Goal: Transaction & Acquisition: Purchase product/service

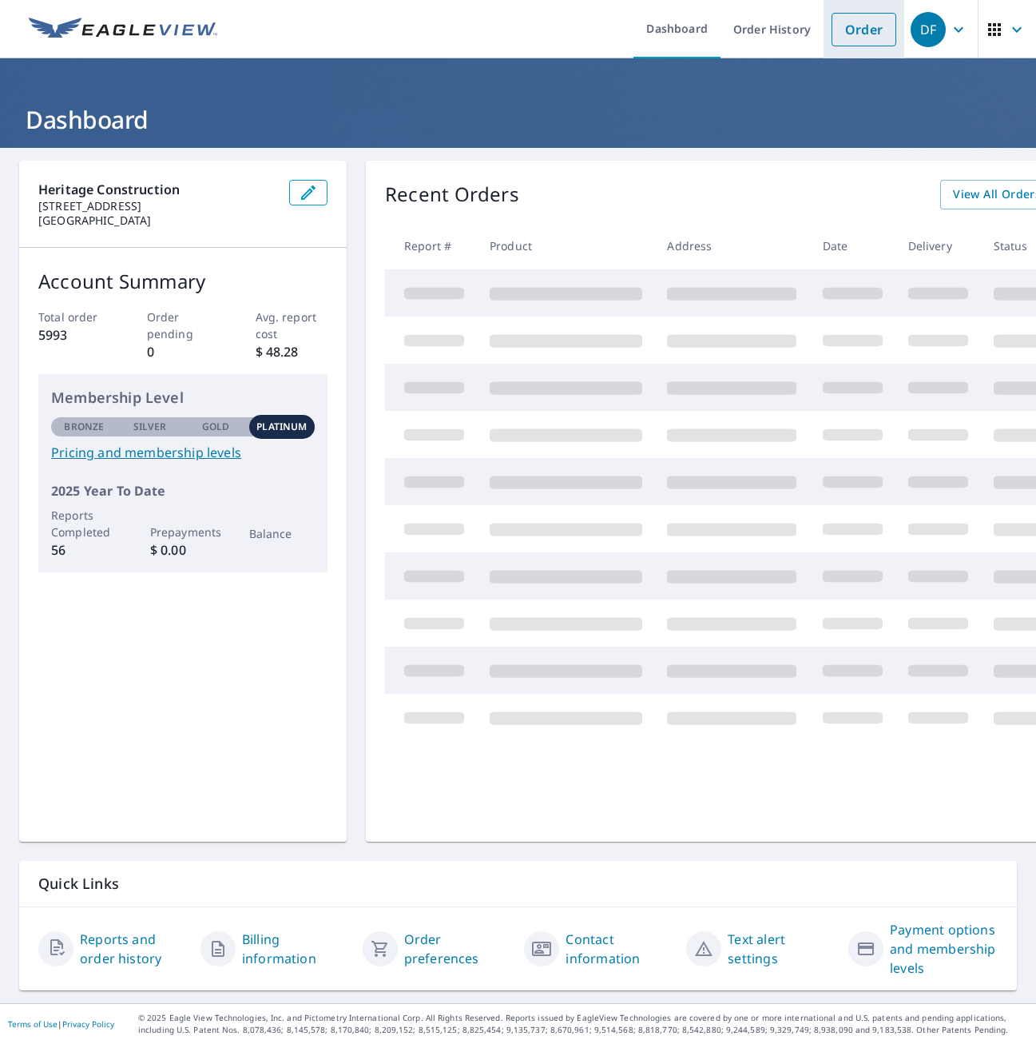
click at [864, 29] on link "Order" at bounding box center [864, 30] width 65 height 34
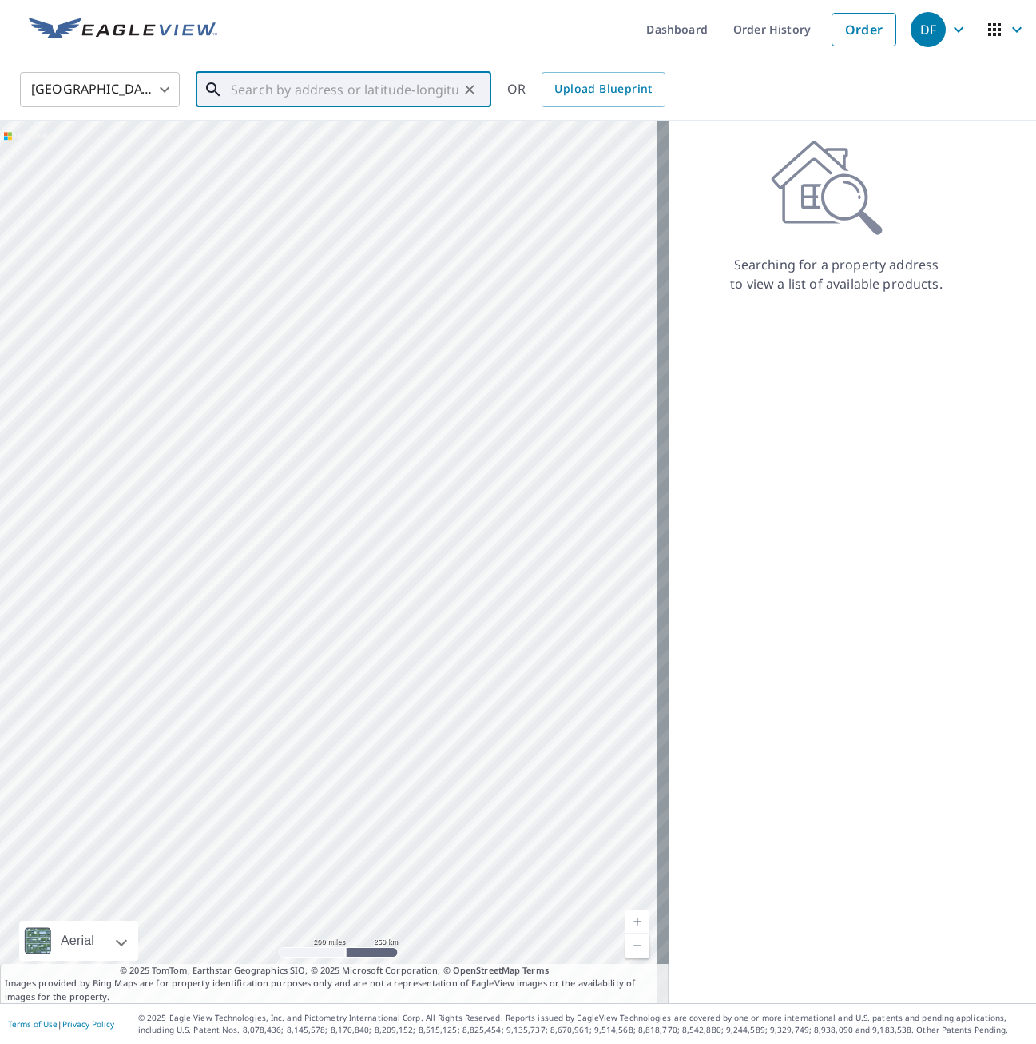
click at [372, 86] on input "text" at bounding box center [345, 89] width 228 height 45
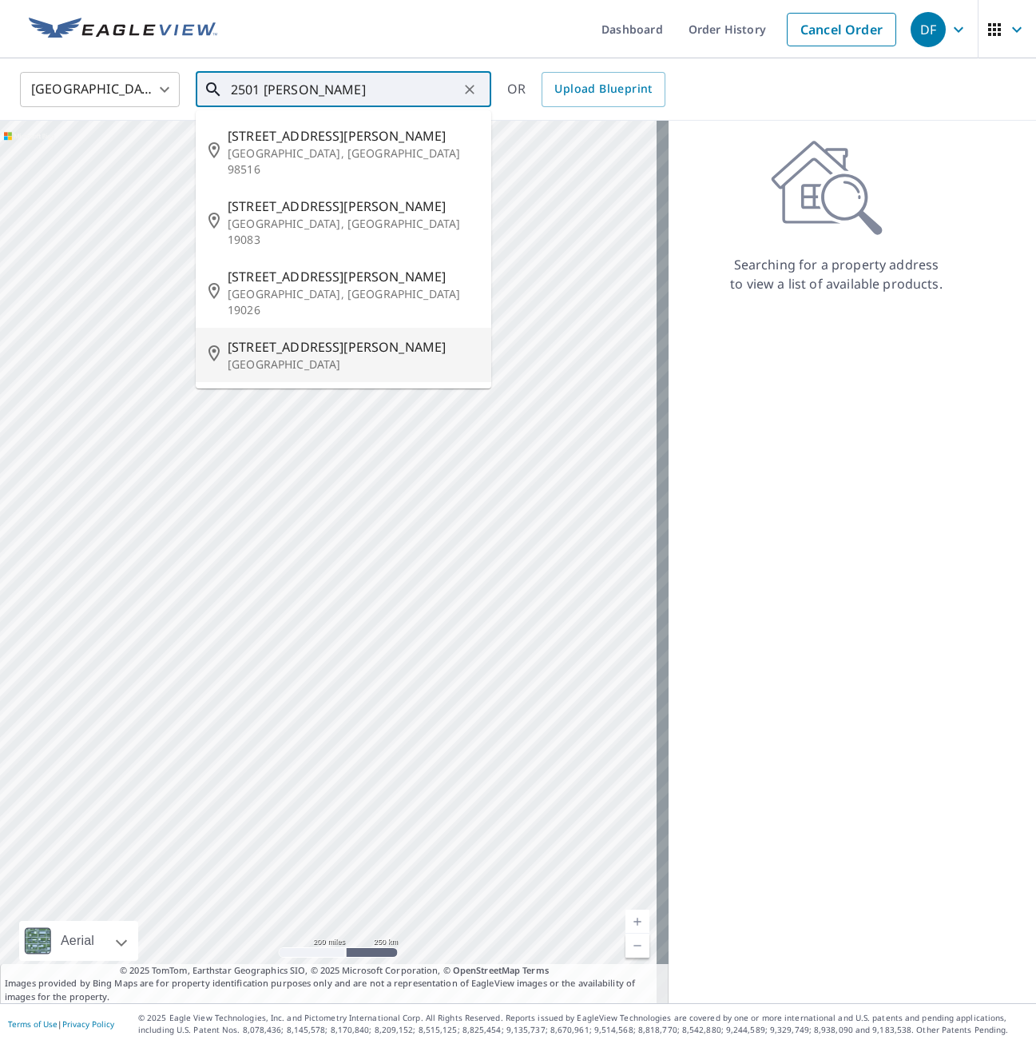
click at [349, 337] on span "[STREET_ADDRESS][PERSON_NAME]" at bounding box center [353, 346] width 251 height 19
type input "[STREET_ADDRESS][PERSON_NAME]"
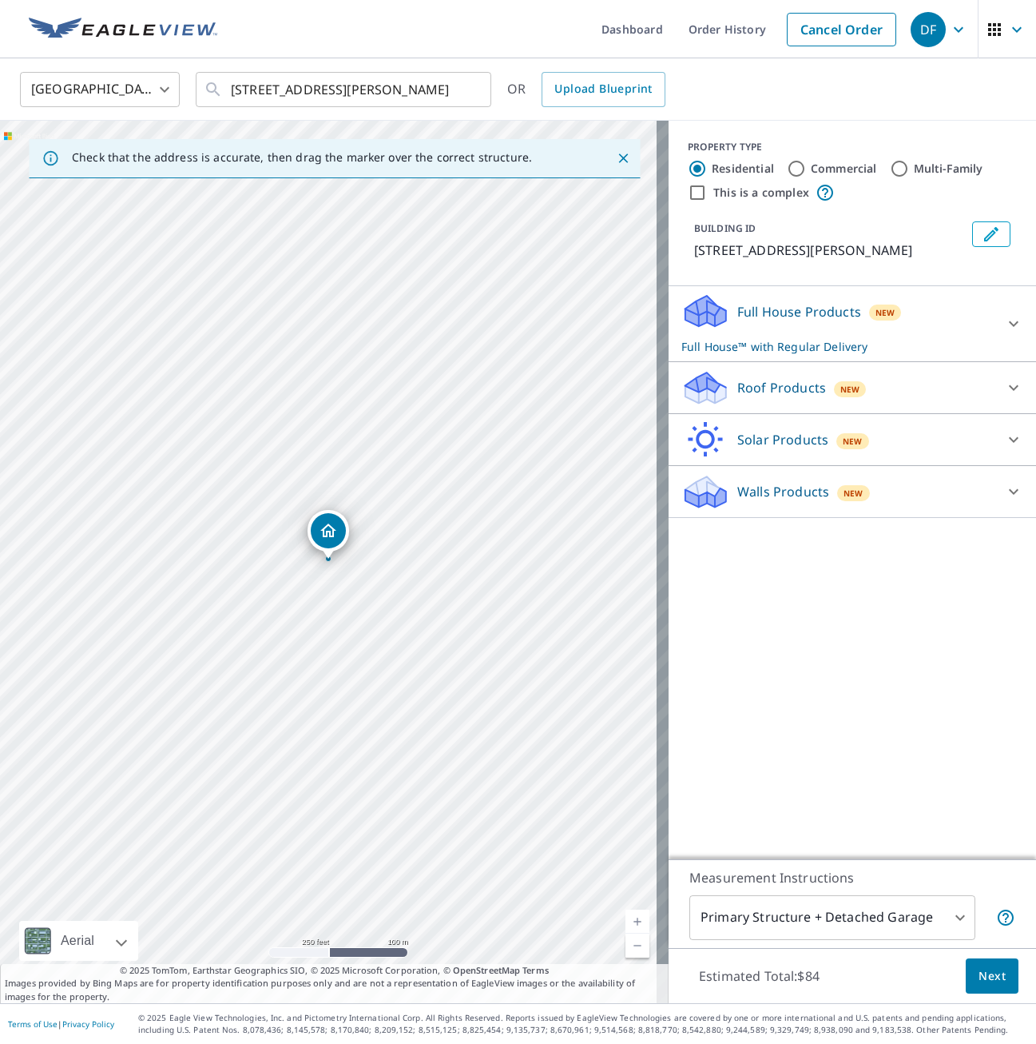
click at [975, 328] on div "Full House Products New Full House™ with Regular Delivery" at bounding box center [838, 323] width 313 height 62
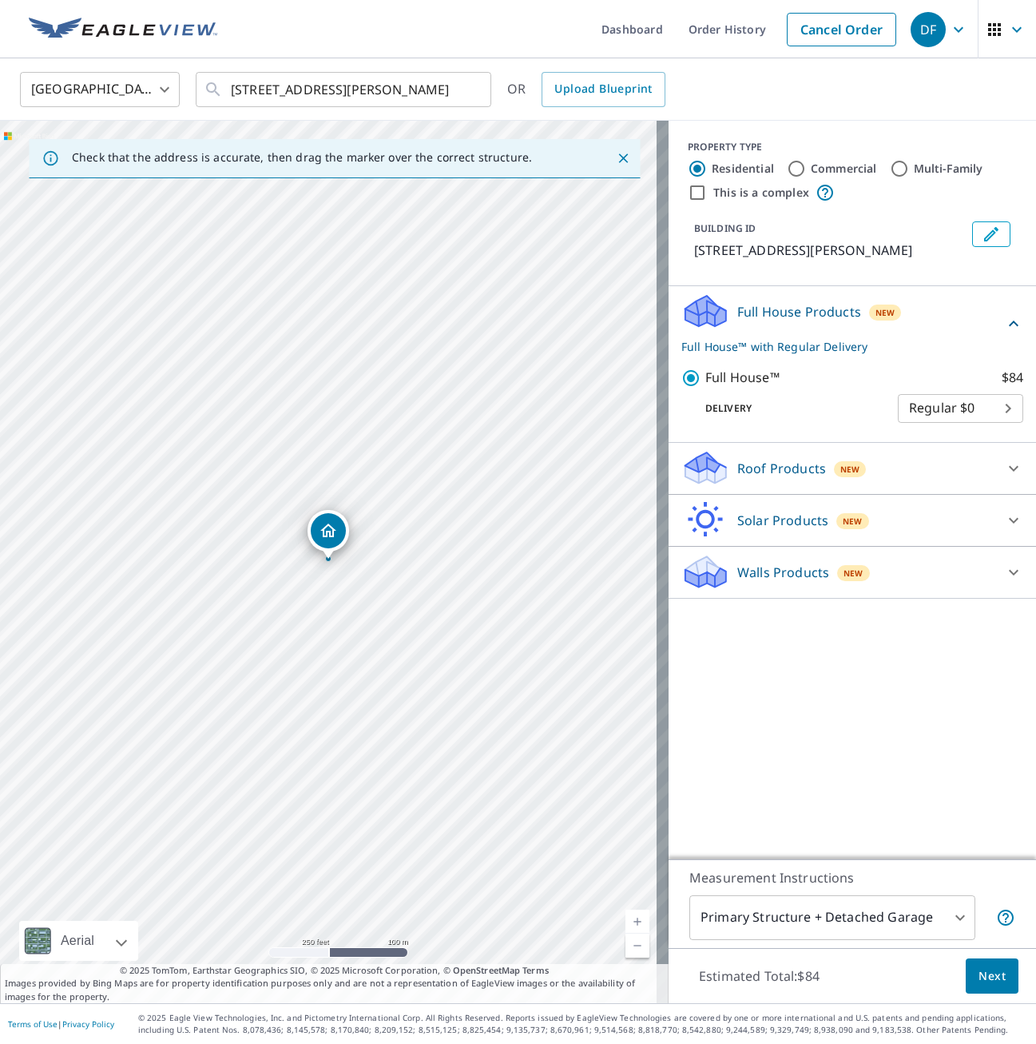
click at [953, 474] on div "Roof Products New" at bounding box center [838, 468] width 313 height 38
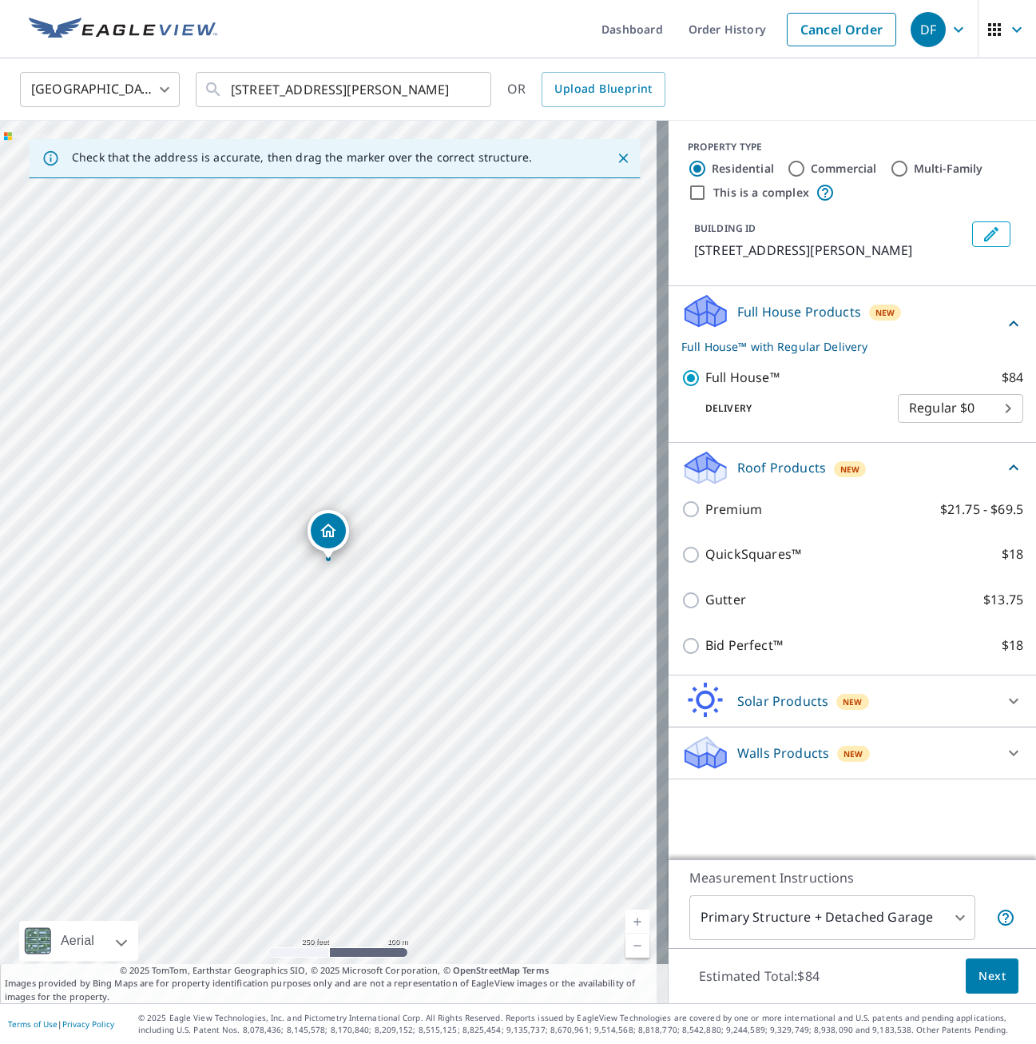
click at [953, 474] on div "Roof Products New" at bounding box center [843, 468] width 323 height 38
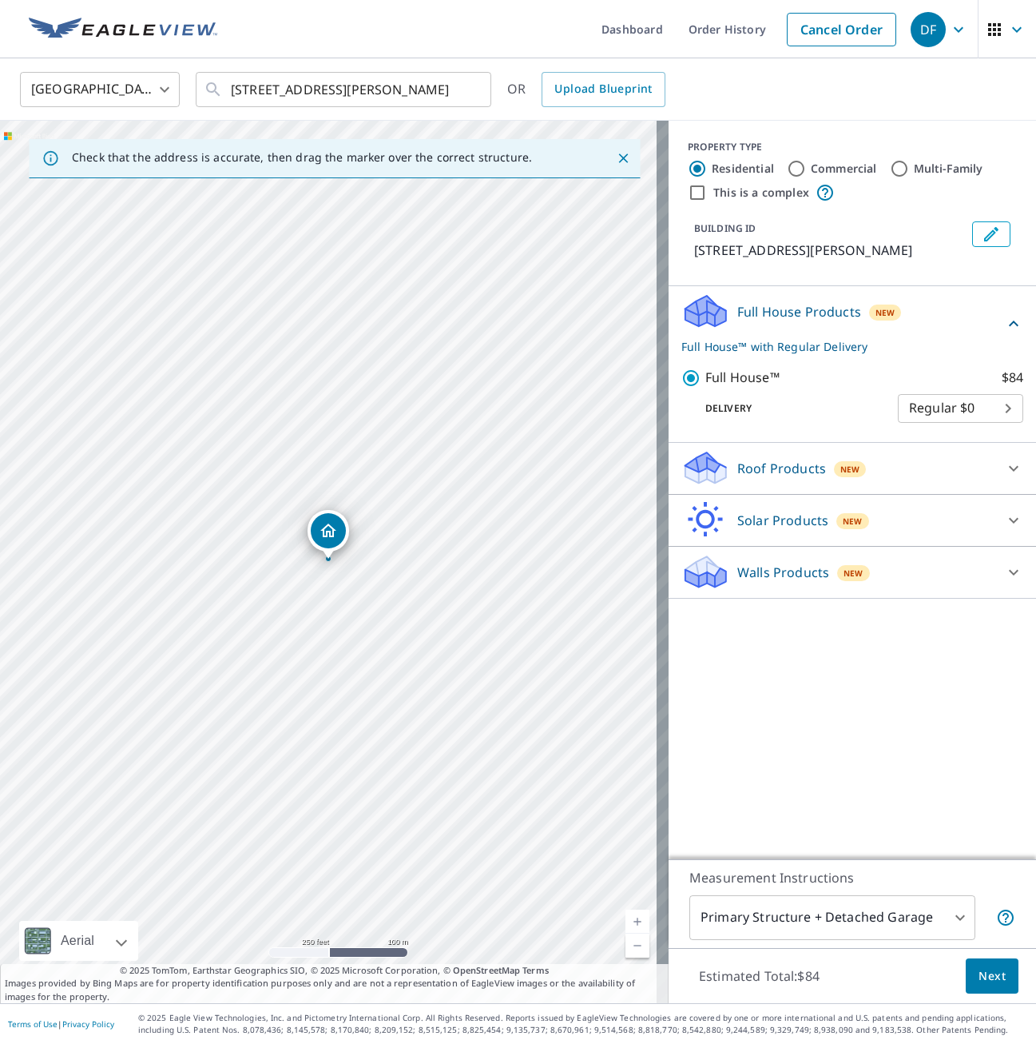
click at [911, 524] on div "Solar Products New" at bounding box center [838, 520] width 313 height 38
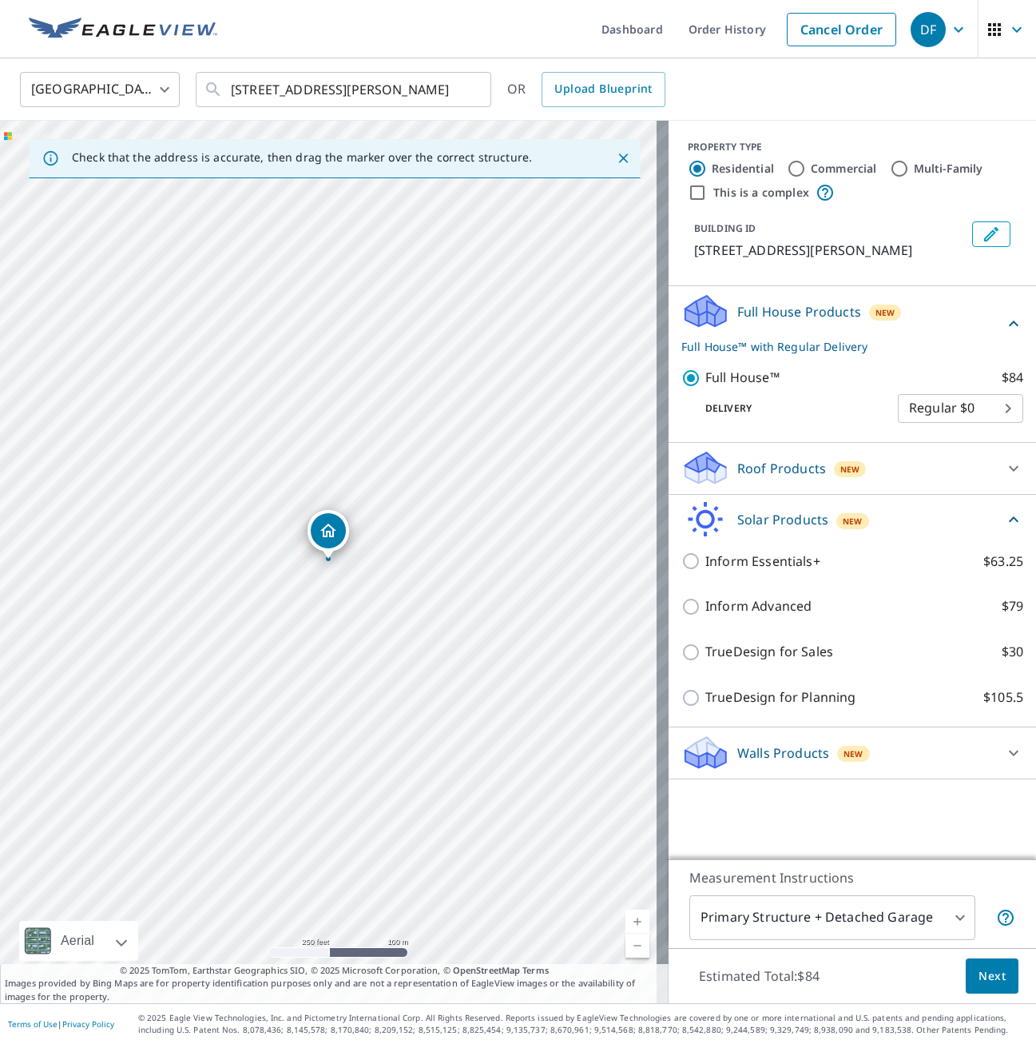
drag, startPoint x: 911, startPoint y: 524, endPoint x: 904, endPoint y: 496, distance: 28.9
click at [911, 523] on div "Solar Products New" at bounding box center [843, 520] width 323 height 38
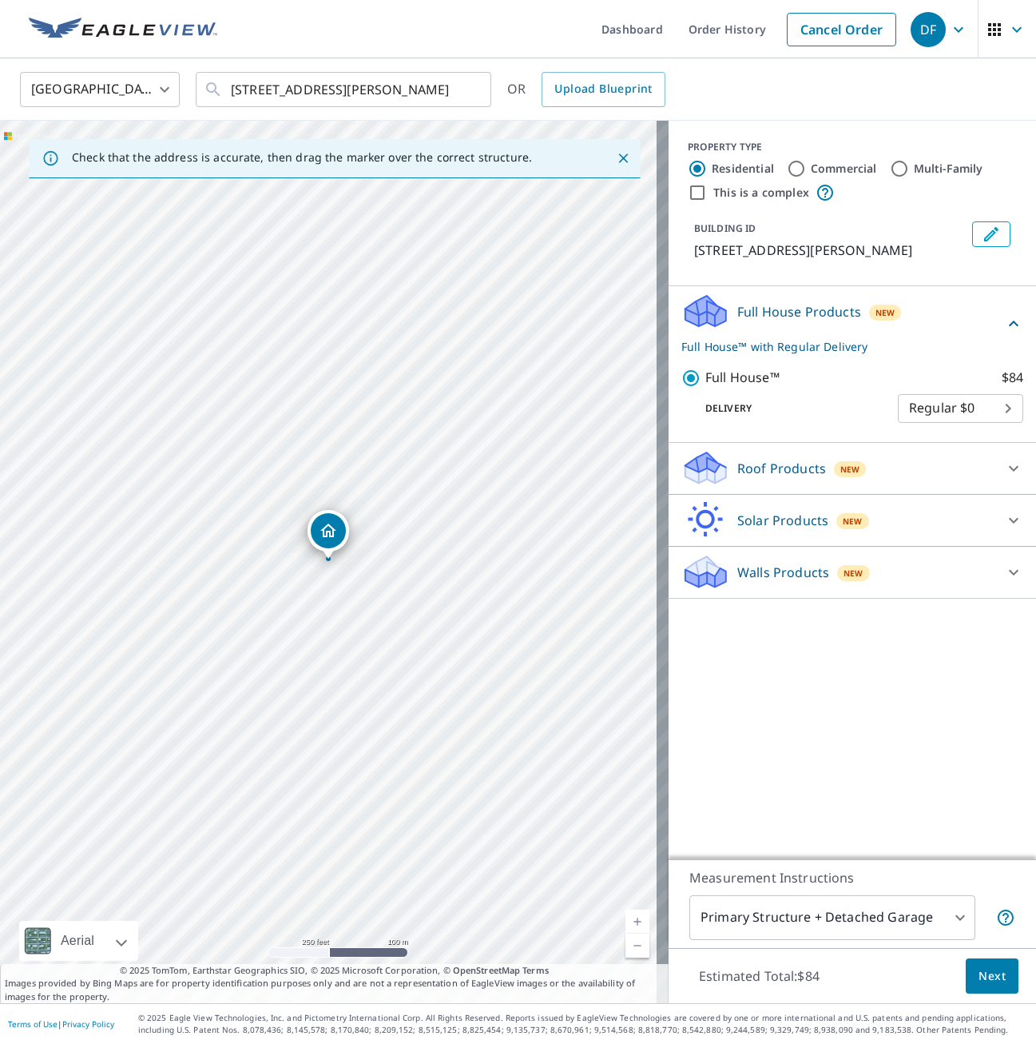
click at [902, 486] on div "Roof Products New" at bounding box center [838, 468] width 313 height 38
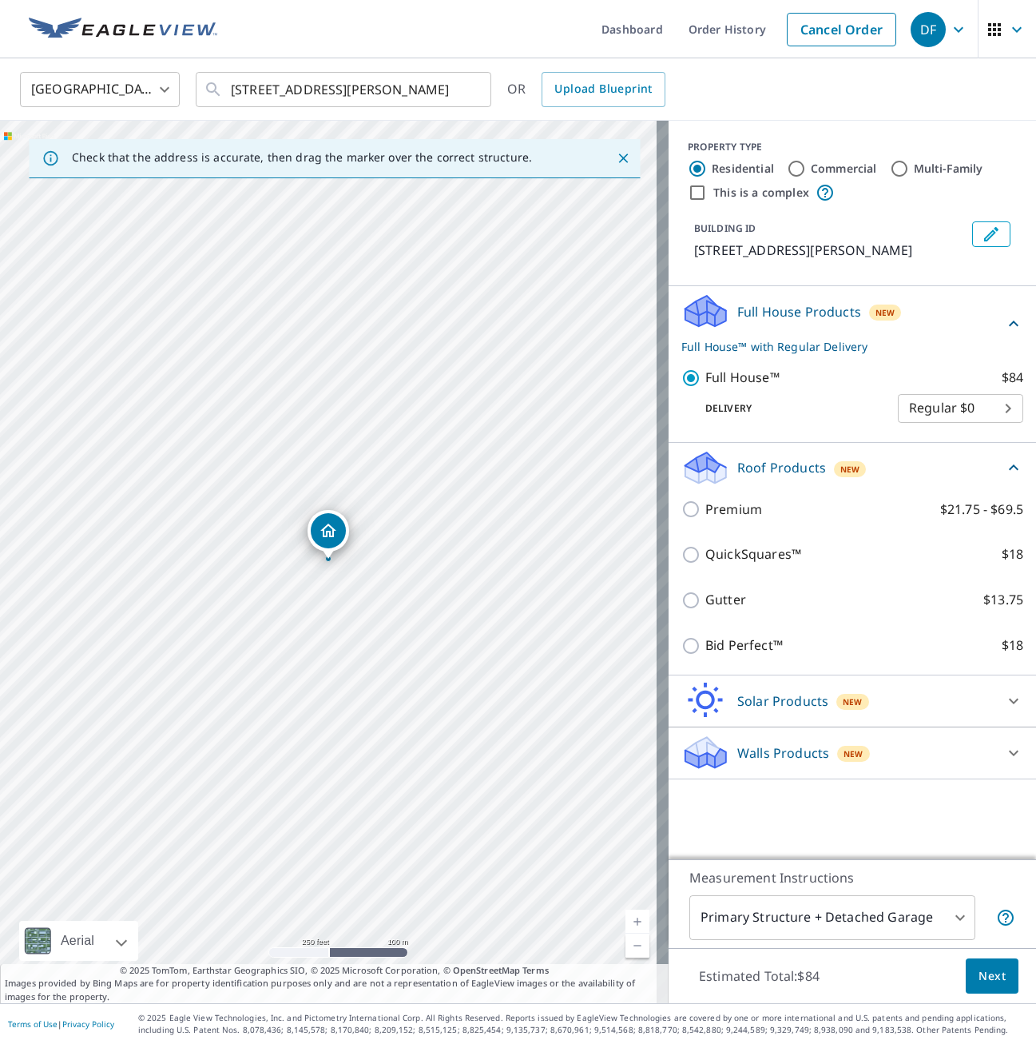
click at [902, 486] on div "Roof Products New" at bounding box center [843, 468] width 323 height 38
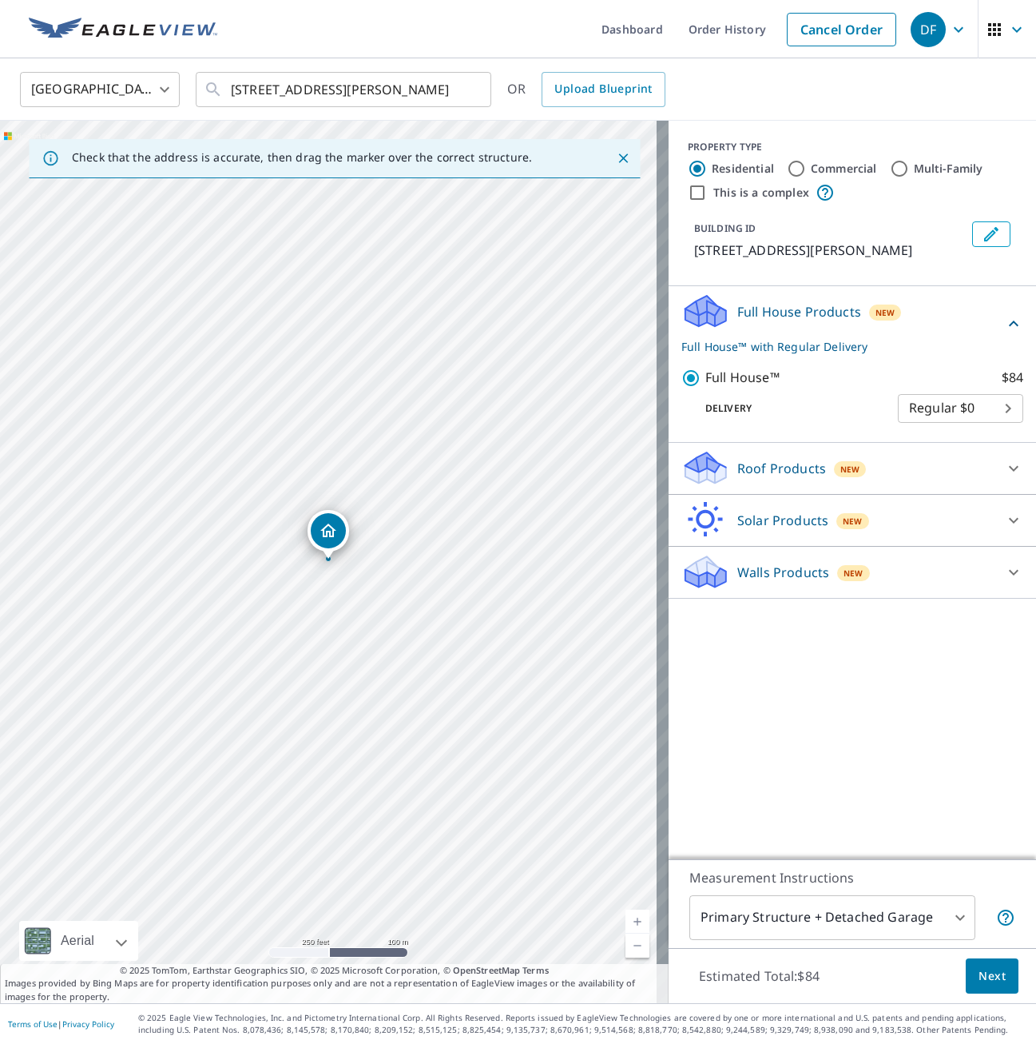
click at [867, 591] on div "Walls Products New" at bounding box center [838, 572] width 313 height 38
click at [869, 591] on div "Walls Products New" at bounding box center [843, 572] width 323 height 38
click at [953, 337] on div "Full House Products New Full House™ with Regular Delivery" at bounding box center [843, 323] width 323 height 62
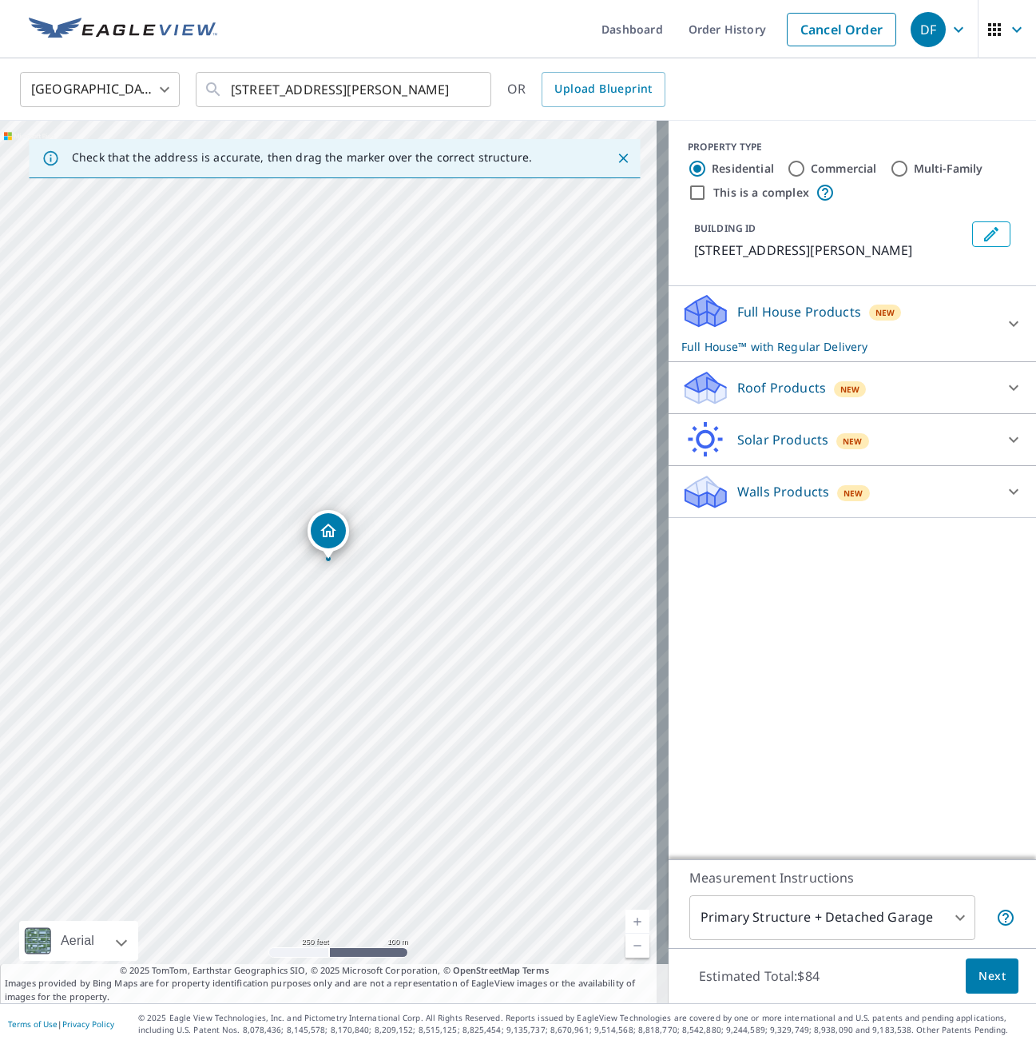
click at [963, 336] on div "Full House Products New Full House™ with Regular Delivery" at bounding box center [838, 323] width 313 height 62
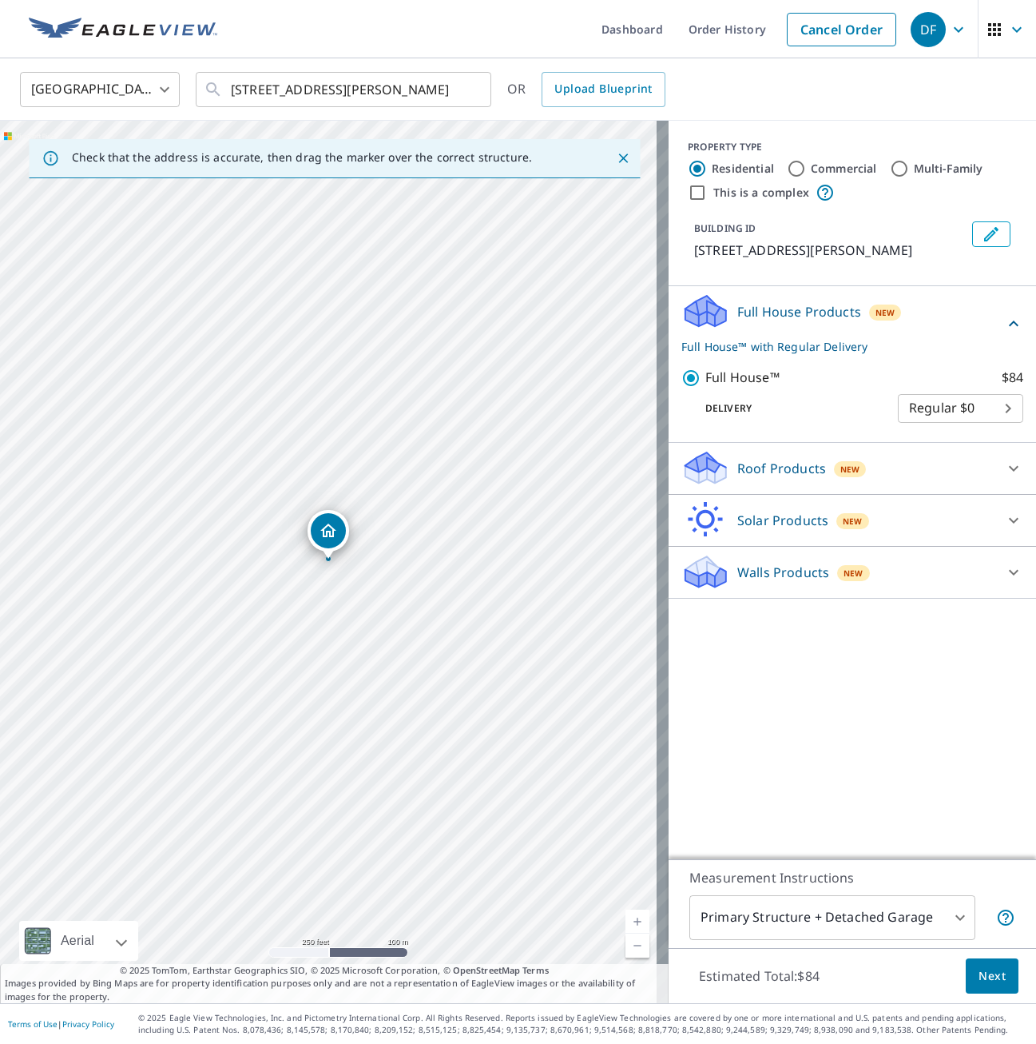
click at [958, 438] on body "DF DF Dashboard Order History Cancel Order DF [GEOGRAPHIC_DATA] [GEOGRAPHIC_DAT…" at bounding box center [518, 522] width 1036 height 1044
click at [962, 367] on div at bounding box center [518, 522] width 1036 height 1044
click at [849, 416] on div "Delivery Regular $0 8 ​" at bounding box center [853, 405] width 342 height 35
click at [941, 940] on div "Measurement Instructions Primary Structure + Detached Garage 1 ​" at bounding box center [853, 903] width 368 height 89
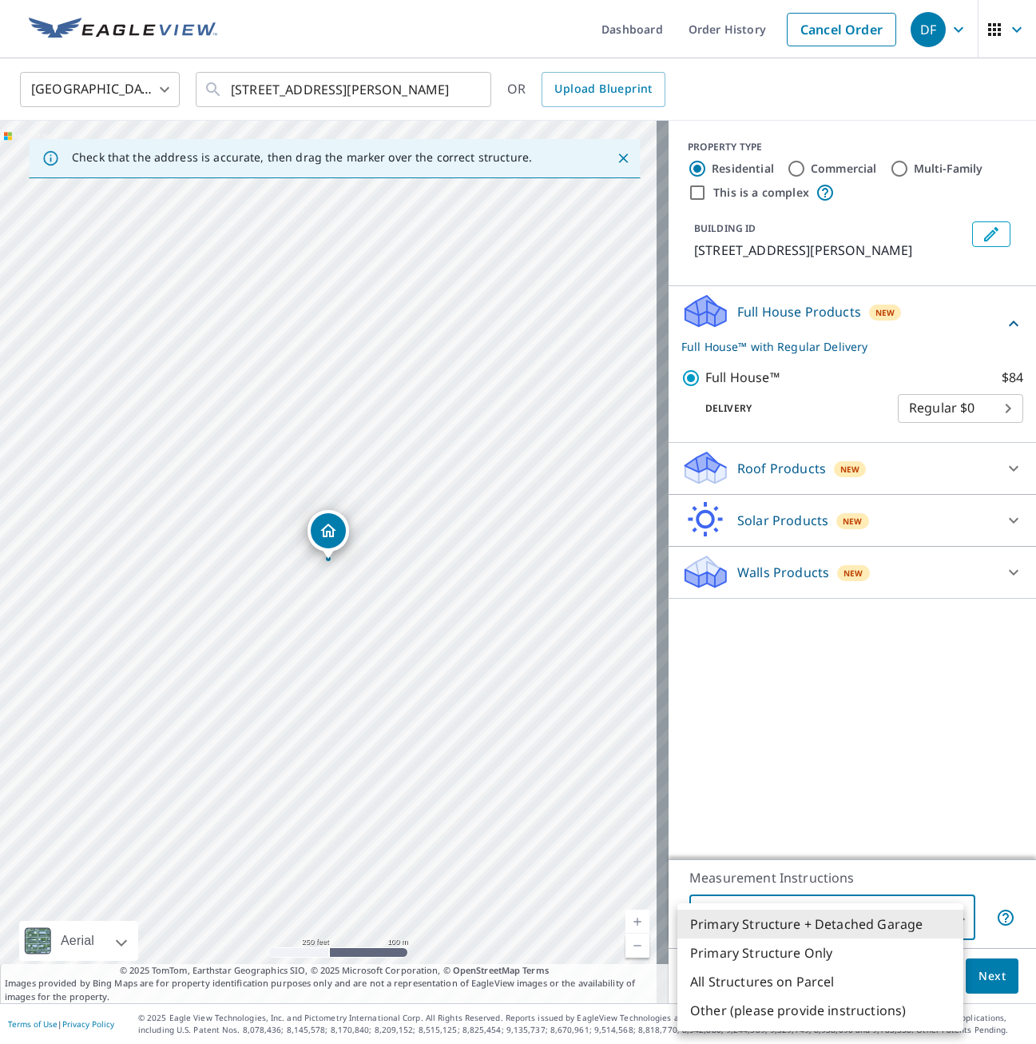
click at [939, 925] on body "DF DF Dashboard Order History Cancel Order DF [GEOGRAPHIC_DATA] [GEOGRAPHIC_DAT…" at bounding box center [518, 522] width 1036 height 1044
click at [917, 950] on li "Primary Structure Only" at bounding box center [821, 952] width 286 height 29
type input "2"
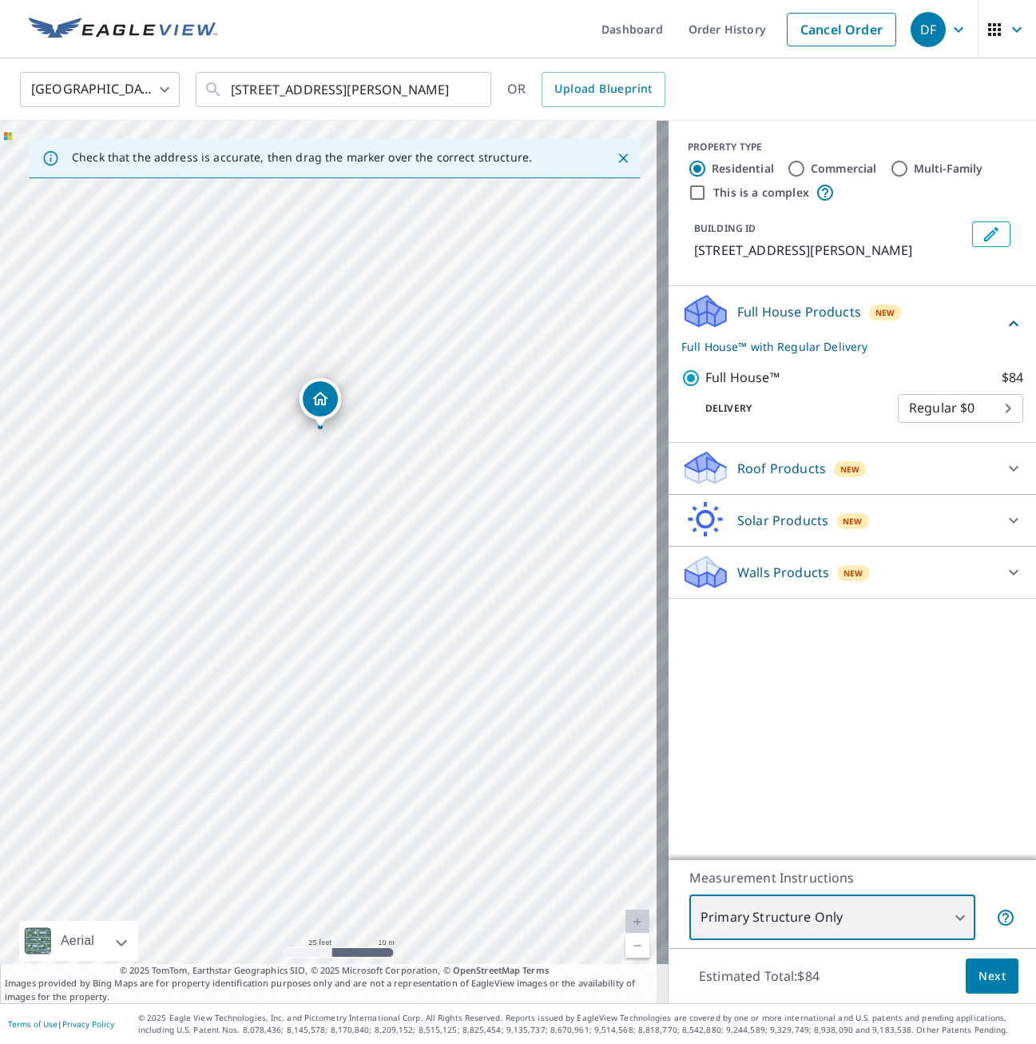
drag, startPoint x: 343, startPoint y: 396, endPoint x: 380, endPoint y: 579, distance: 186.6
click at [380, 579] on div "[STREET_ADDRESS][PERSON_NAME]" at bounding box center [334, 562] width 669 height 882
drag, startPoint x: 230, startPoint y: 89, endPoint x: 454, endPoint y: 86, distance: 223.8
click at [454, 86] on div "[STREET_ADDRESS][PERSON_NAME] ​" at bounding box center [344, 89] width 296 height 35
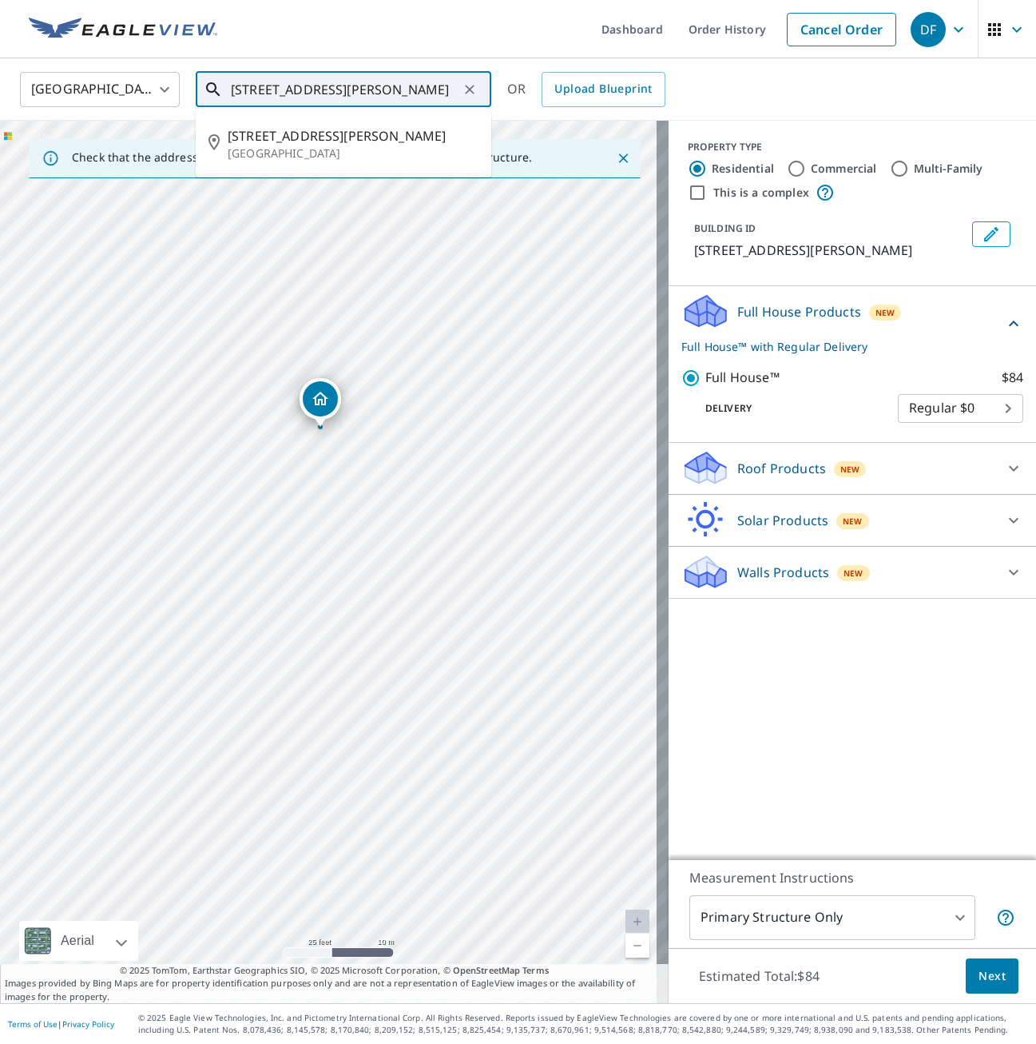
scroll to position [0, 45]
drag, startPoint x: 234, startPoint y: 86, endPoint x: 495, endPoint y: 107, distance: 262.1
click at [617, 112] on div "[GEOGRAPHIC_DATA] [GEOGRAPHIC_DATA] ​ [STREET_ADDRESS][PERSON_NAME] ​ [STREET_A…" at bounding box center [518, 89] width 1036 height 62
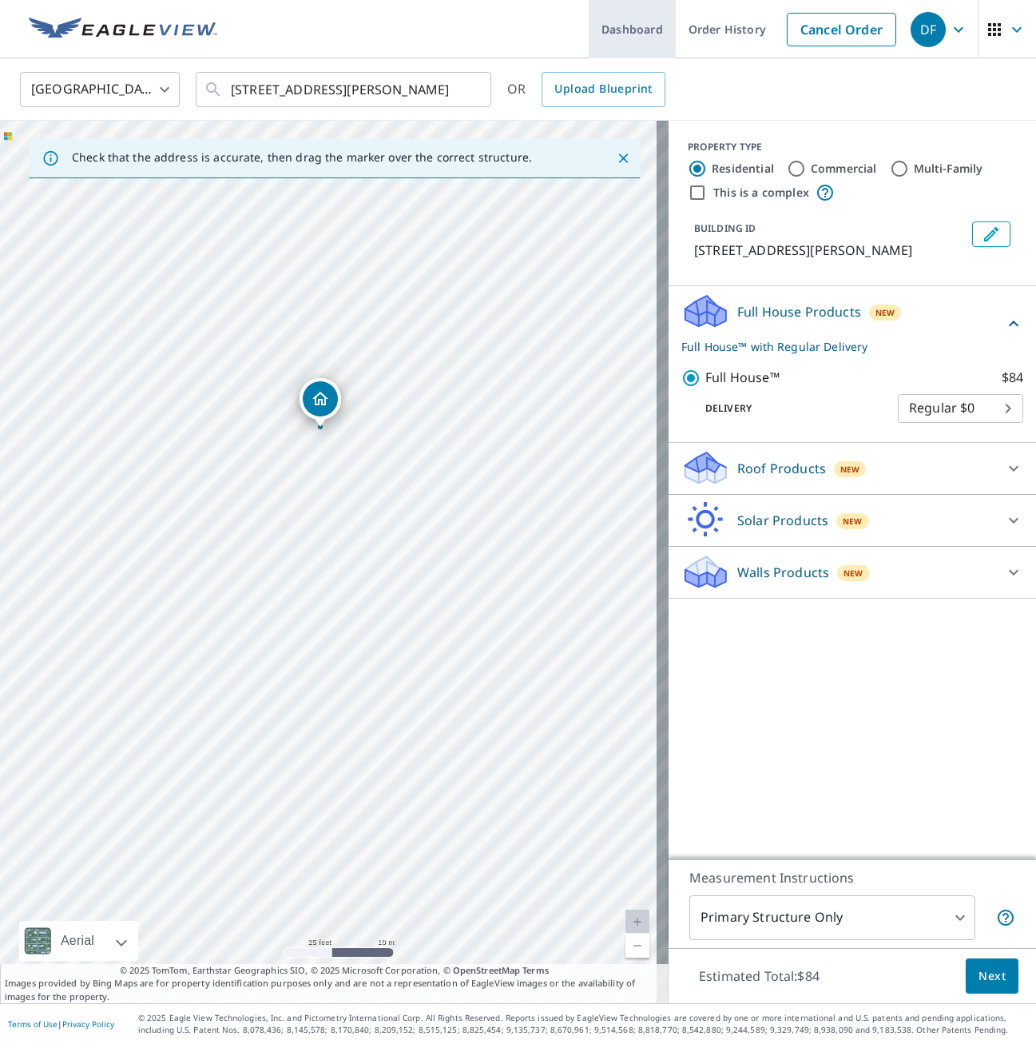
scroll to position [0, 0]
click at [1004, 333] on icon at bounding box center [1013, 323] width 19 height 19
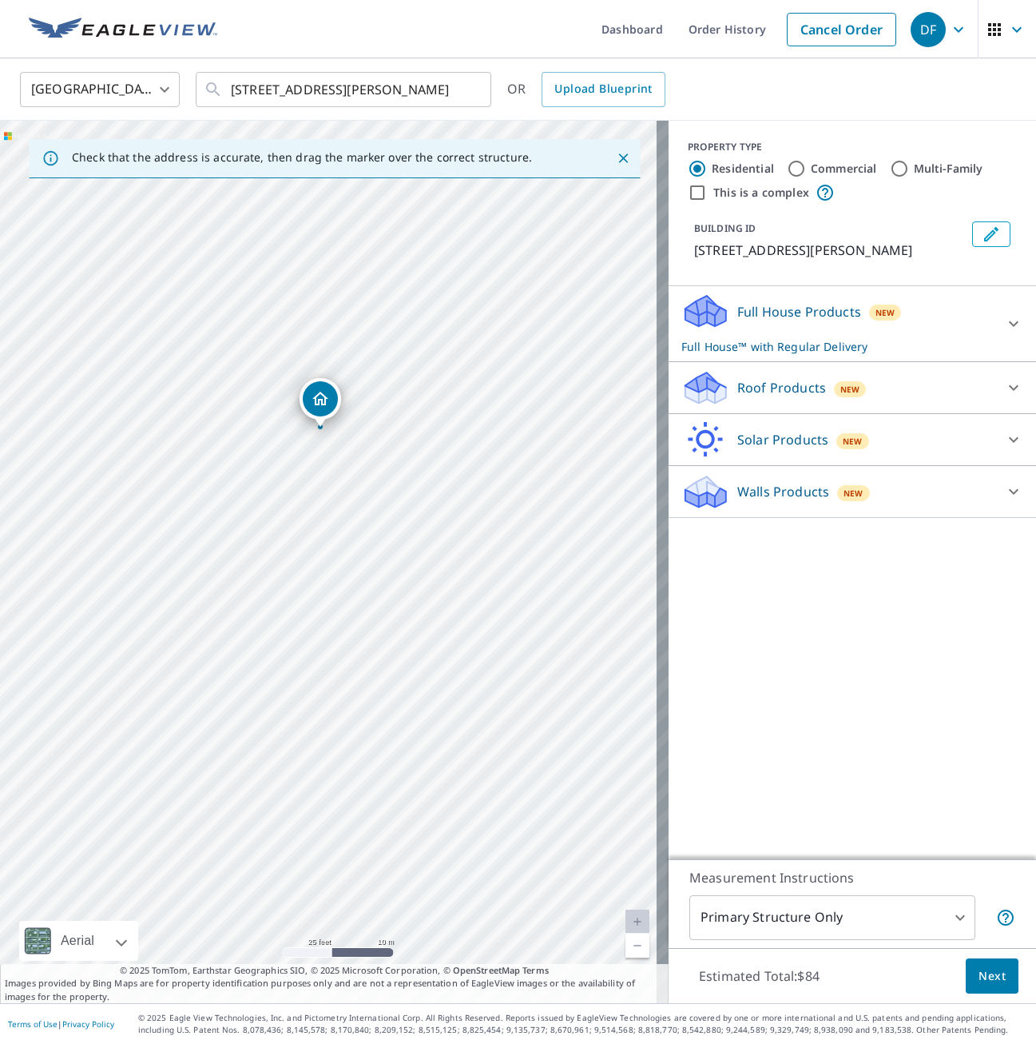
click at [1009, 327] on icon at bounding box center [1014, 324] width 10 height 6
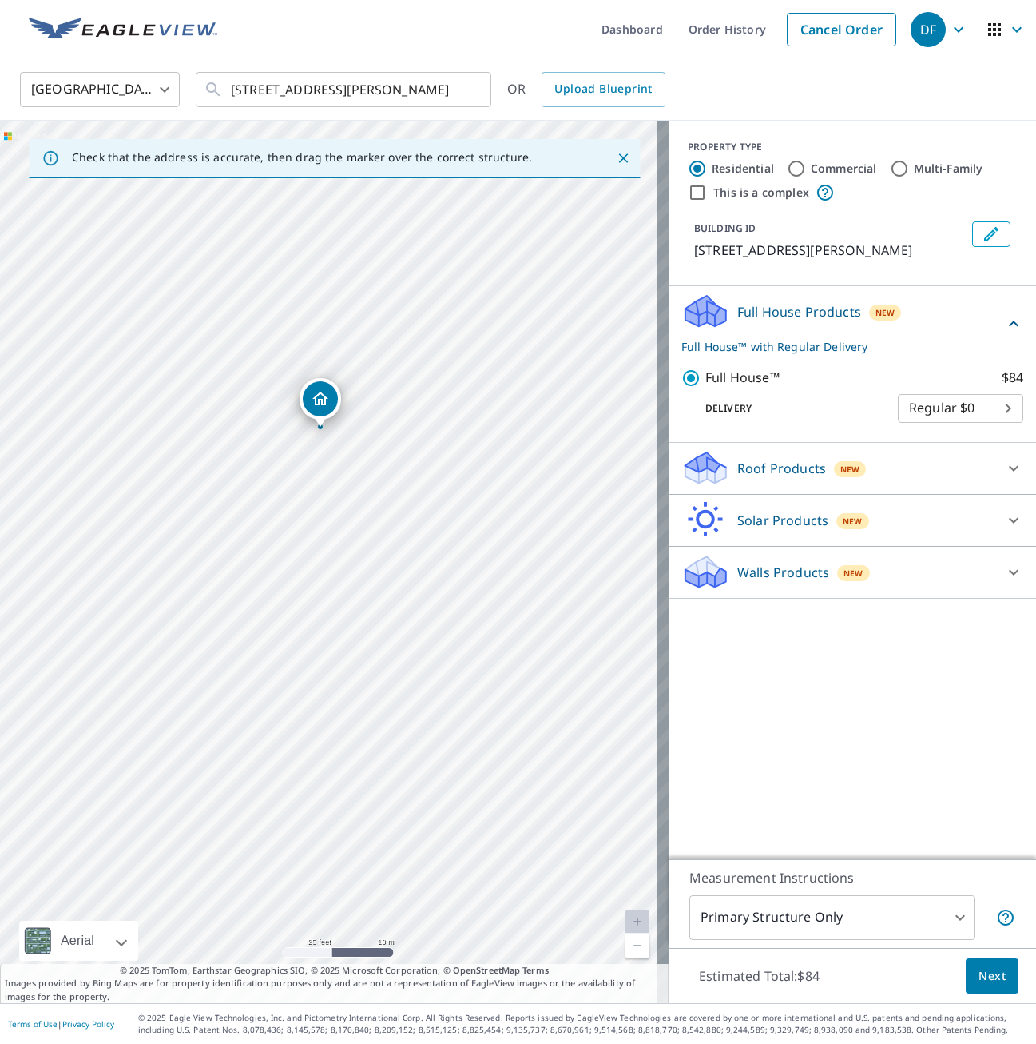
click at [837, 950] on div "Estimated Total: $84 Next" at bounding box center [853, 976] width 368 height 56
click at [845, 920] on body "DF DF Dashboard Order History Cancel Order DF [GEOGRAPHIC_DATA] [GEOGRAPHIC_DAT…" at bounding box center [518, 522] width 1036 height 1044
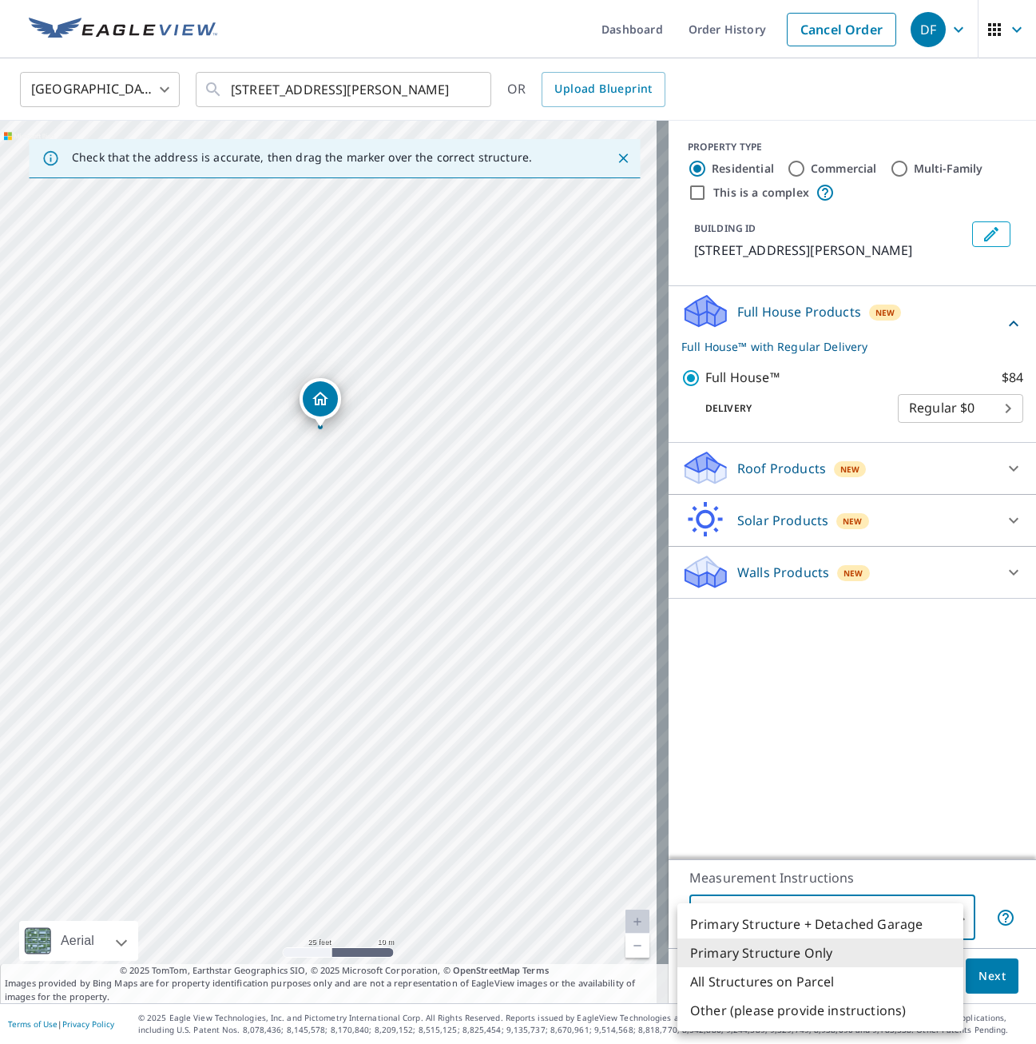
click at [861, 793] on div at bounding box center [518, 522] width 1036 height 1044
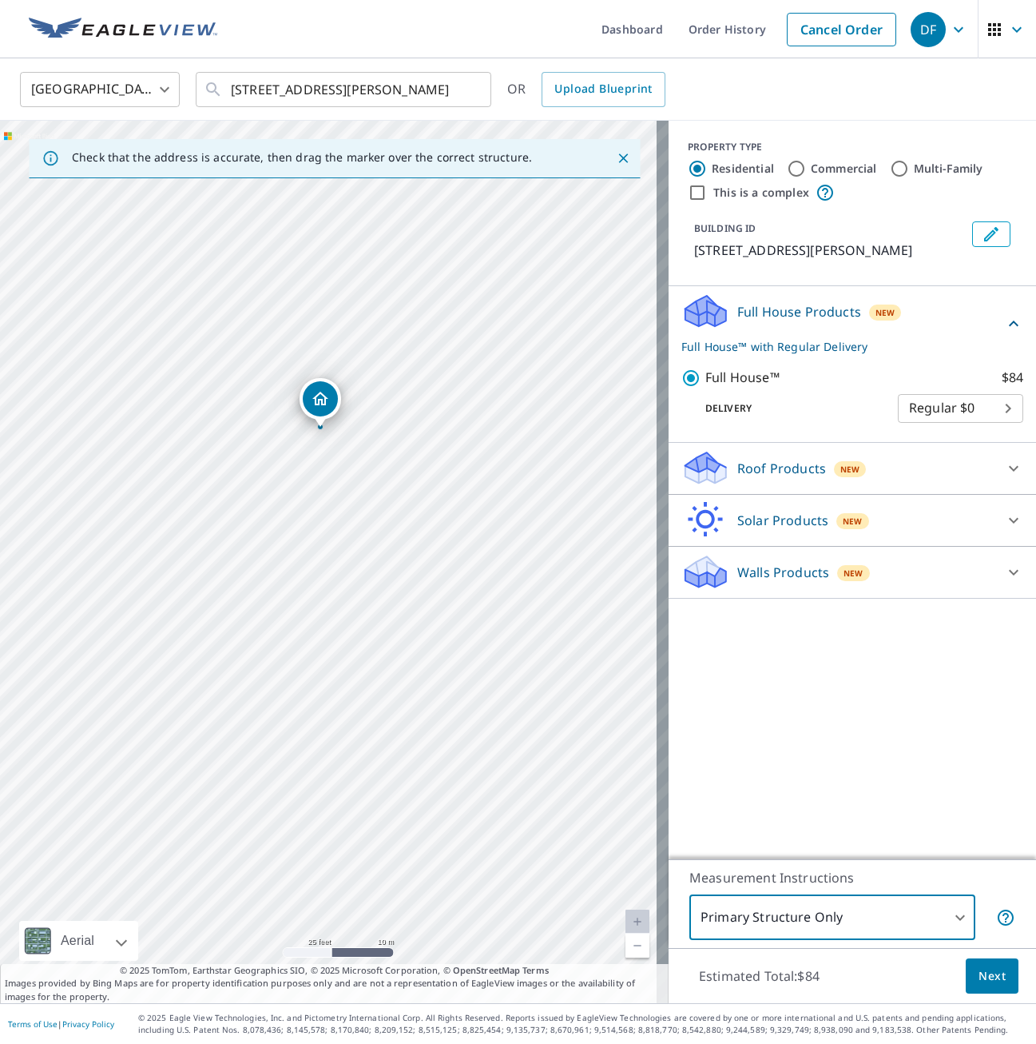
drag, startPoint x: 933, startPoint y: 969, endPoint x: 960, endPoint y: 964, distance: 26.8
click at [943, 966] on div "Estimated Total: $84 Next" at bounding box center [853, 976] width 368 height 56
click at [979, 967] on span "Next" at bounding box center [992, 976] width 27 height 20
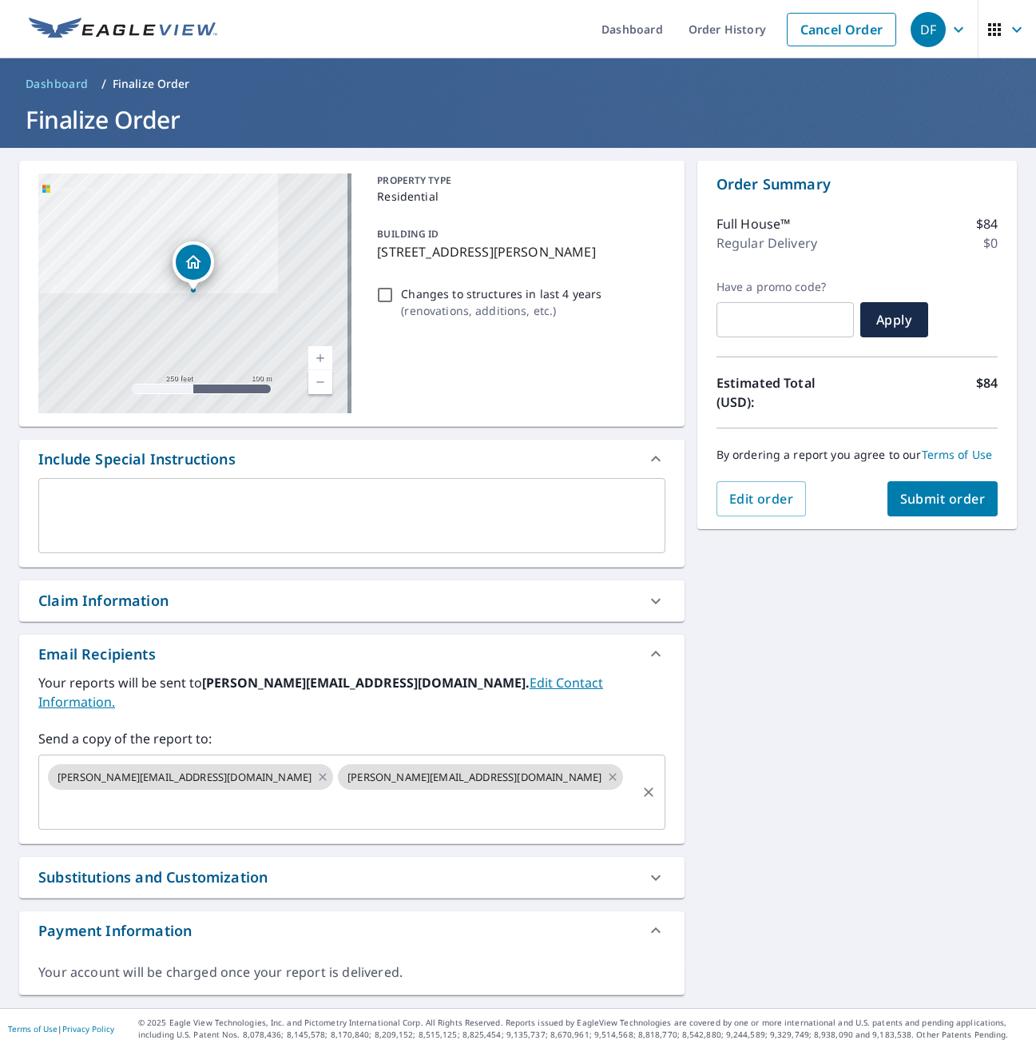
click at [607, 768] on icon at bounding box center [613, 777] width 13 height 18
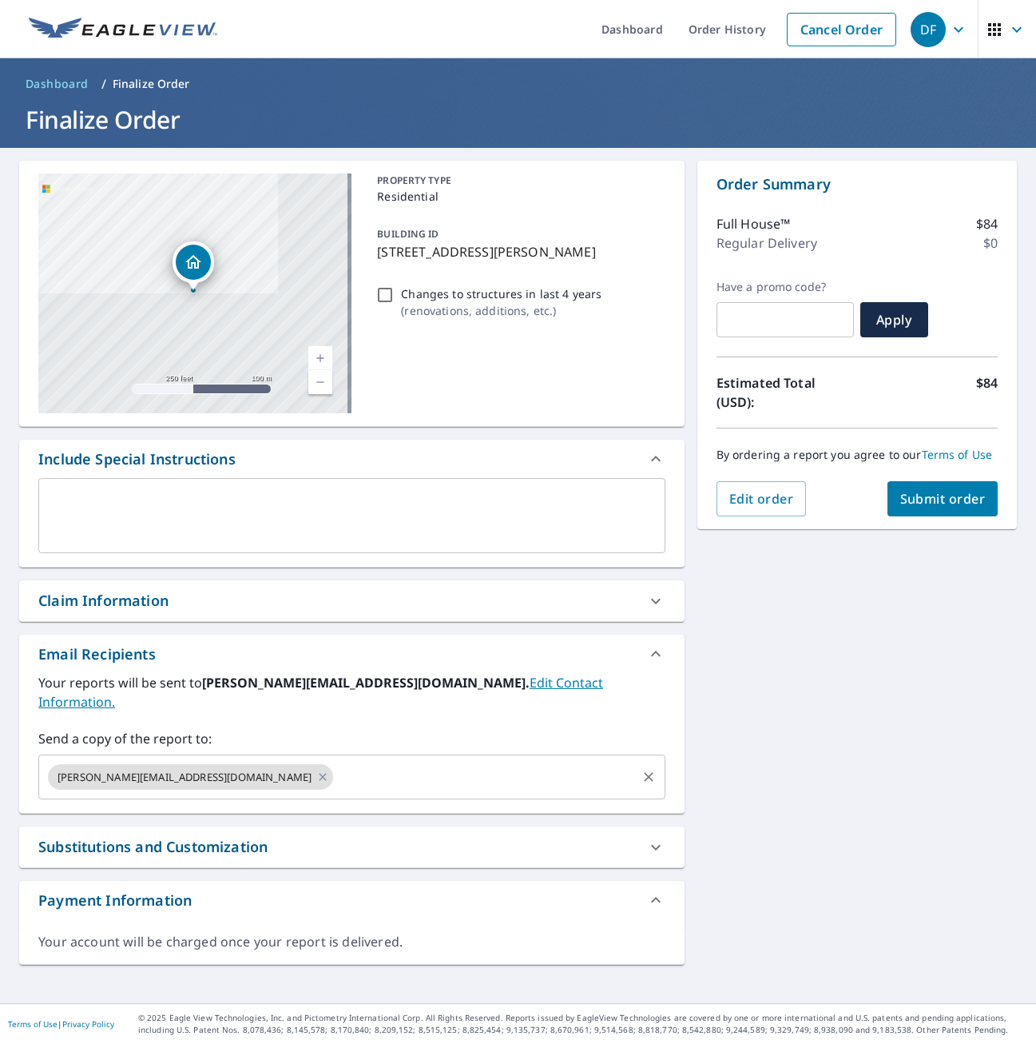
click at [346, 762] on input "text" at bounding box center [485, 777] width 299 height 30
type input "[PERSON_NAME]"
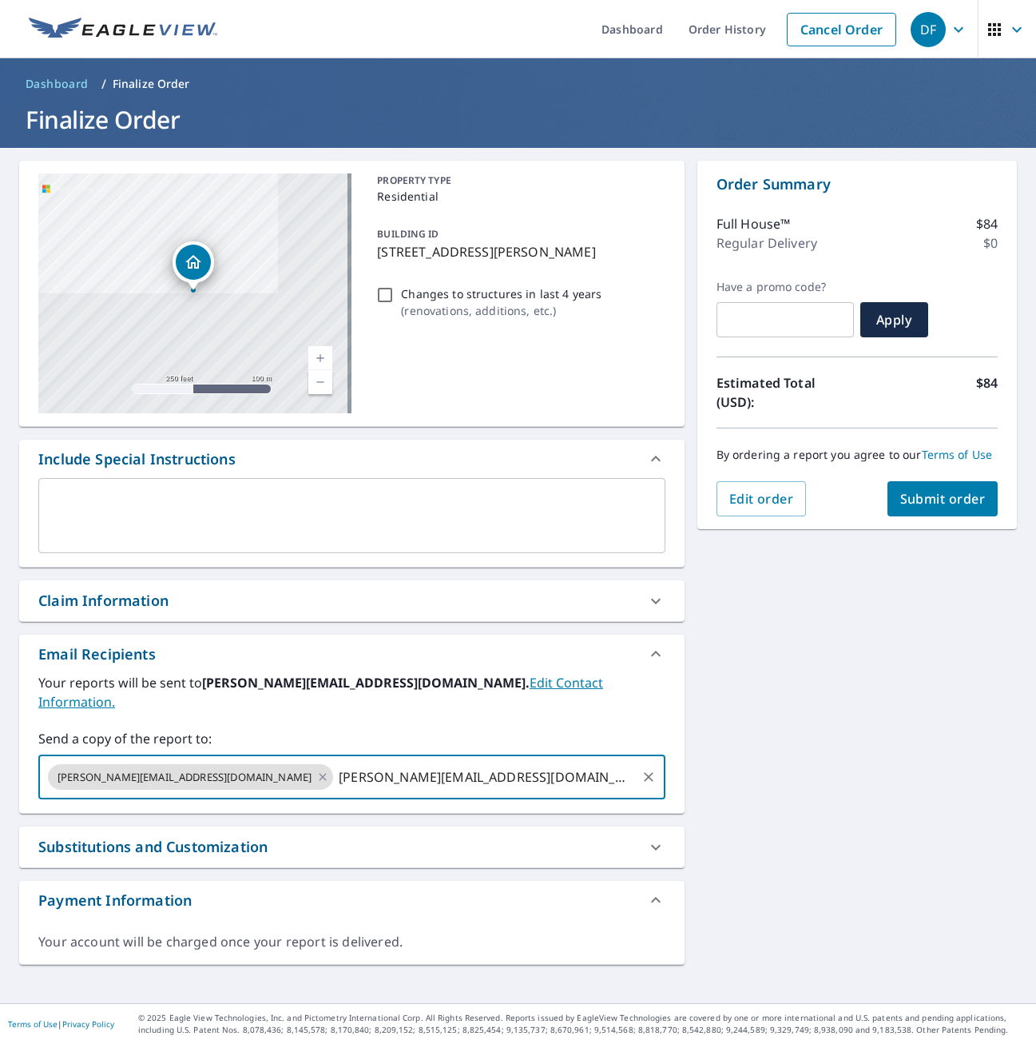
type input "[PERSON_NAME][EMAIL_ADDRESS][DOMAIN_NAME]"
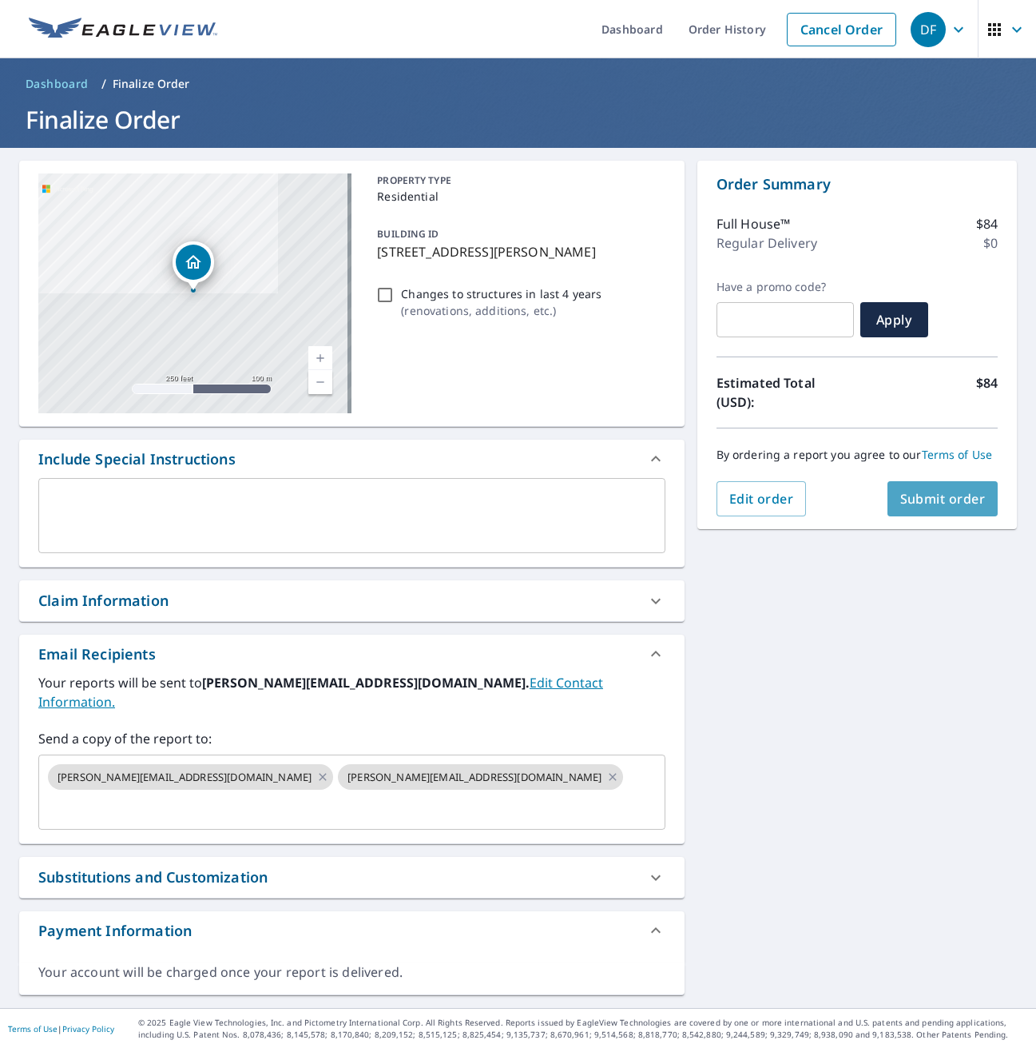
click at [960, 504] on span "Submit order" at bounding box center [944, 499] width 86 height 18
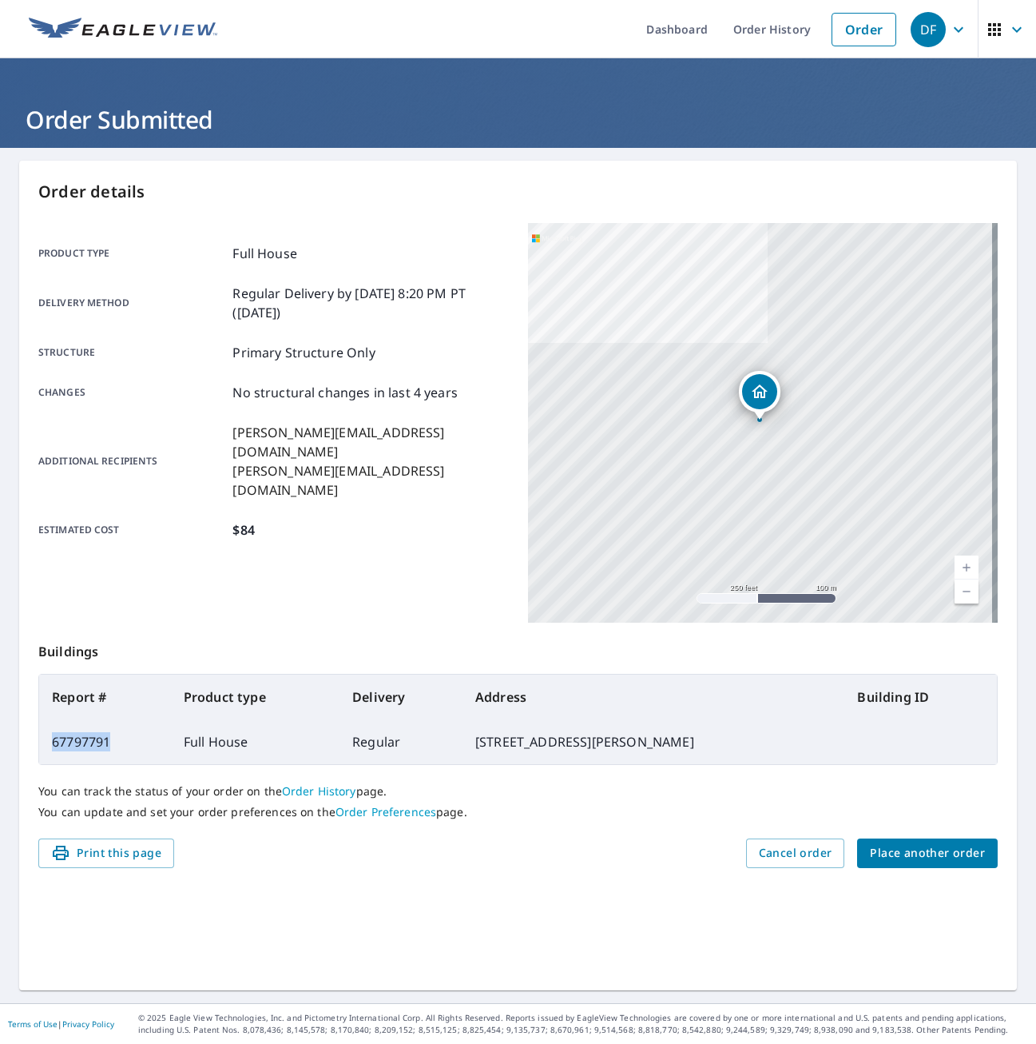
drag, startPoint x: 113, startPoint y: 745, endPoint x: 52, endPoint y: 743, distance: 61.6
click at [52, 743] on td "67797791" at bounding box center [105, 741] width 132 height 45
copy td "67797791"
